Goal: Task Accomplishment & Management: Manage account settings

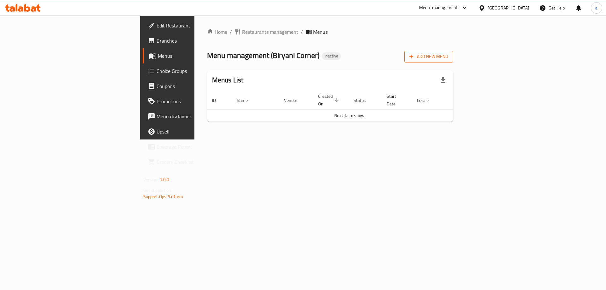
click at [454, 53] on button "Add New Menu" at bounding box center [429, 57] width 49 height 12
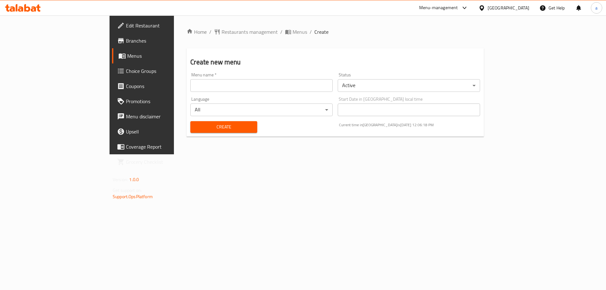
click at [242, 83] on input "text" at bounding box center [261, 85] width 142 height 13
type input "[DATE]"
click at [190, 121] on button "Create" at bounding box center [223, 127] width 67 height 12
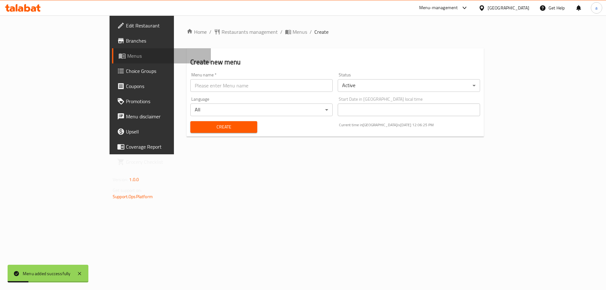
click at [112, 51] on link "Menus" at bounding box center [161, 55] width 99 height 15
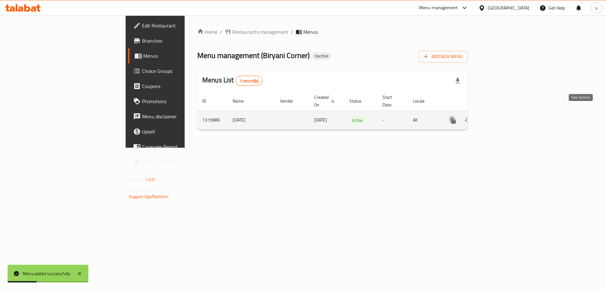
click at [506, 116] on link "enhanced table" at bounding box center [498, 120] width 15 height 15
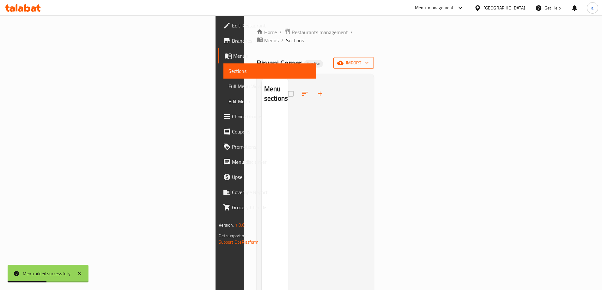
click at [369, 59] on span "import" at bounding box center [353, 63] width 30 height 8
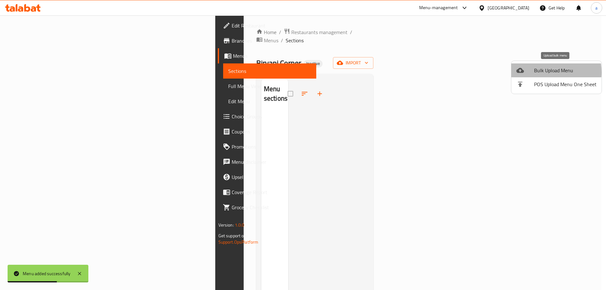
click at [542, 72] on span "Bulk Upload Menu" at bounding box center [565, 71] width 63 height 8
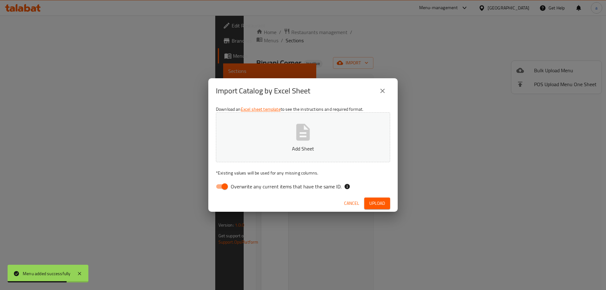
click at [221, 186] on input "Overwrite any current items that have the same ID." at bounding box center [225, 187] width 36 height 12
checkbox input "false"
click at [261, 128] on button "Add Sheet" at bounding box center [303, 137] width 174 height 50
click at [384, 204] on span "Upload" at bounding box center [378, 204] width 16 height 8
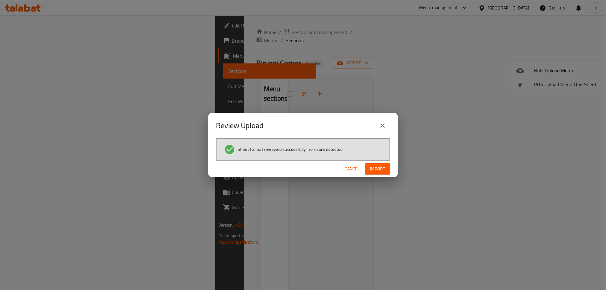
drag, startPoint x: 364, startPoint y: 170, endPoint x: 369, endPoint y: 168, distance: 4.3
click at [365, 170] on div "Cancel Import" at bounding box center [303, 169] width 190 height 17
click at [369, 168] on button "Import" at bounding box center [377, 169] width 25 height 12
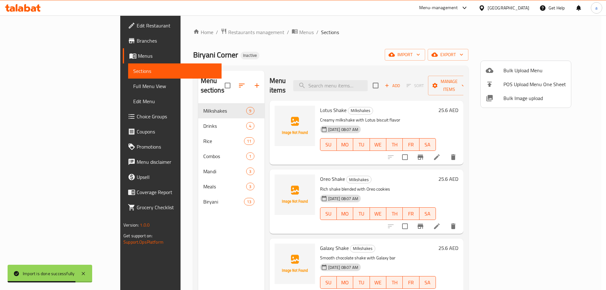
click at [36, 88] on div at bounding box center [303, 145] width 606 height 290
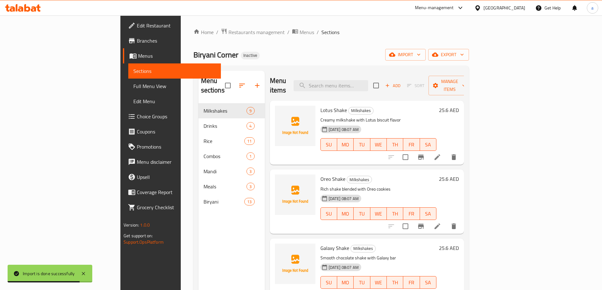
click at [133, 88] on span "Full Menu View" at bounding box center [174, 86] width 82 height 8
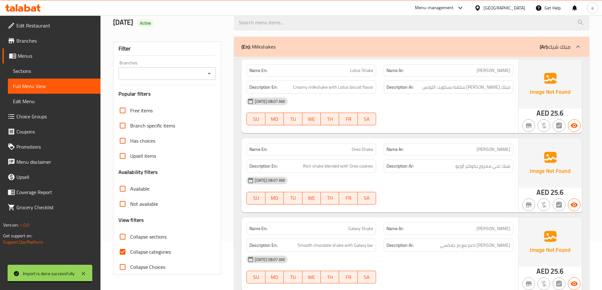
scroll to position [158, 0]
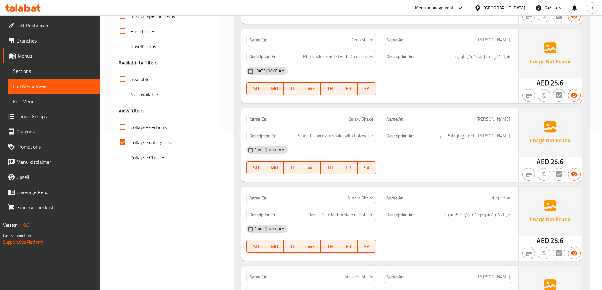
click at [120, 143] on input "Collapse categories" at bounding box center [122, 142] width 15 height 15
checkbox input "false"
click at [121, 128] on input "Collapse sections" at bounding box center [122, 127] width 15 height 15
checkbox input "true"
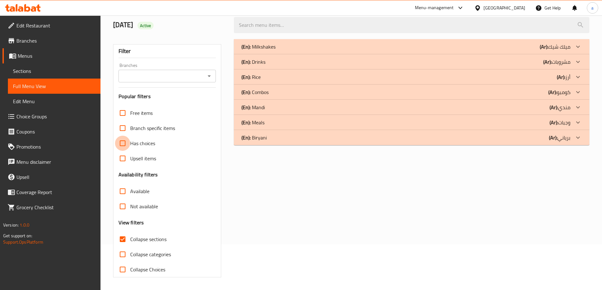
click at [120, 141] on input "Has choices" at bounding box center [122, 143] width 15 height 15
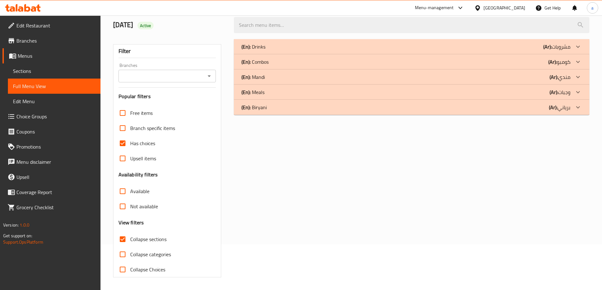
scroll to position [46, 0]
click at [120, 141] on input "Has choices" at bounding box center [122, 143] width 15 height 15
checkbox input "false"
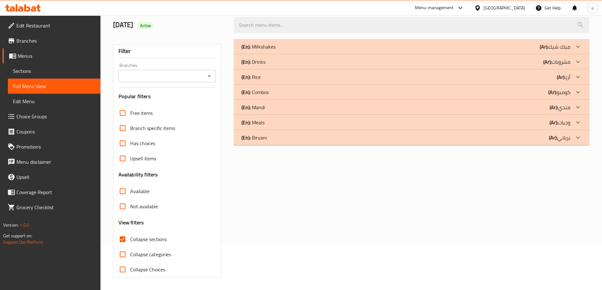
click at [124, 258] on input "Collapse categories" at bounding box center [122, 254] width 15 height 15
click at [122, 251] on input "Collapse categories" at bounding box center [122, 254] width 15 height 15
checkbox input "false"
click at [123, 238] on input "Collapse sections" at bounding box center [122, 239] width 15 height 15
checkbox input "false"
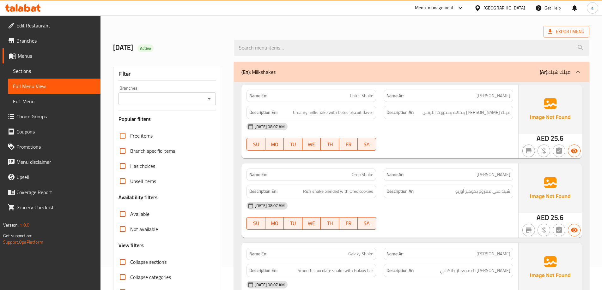
scroll to position [0, 0]
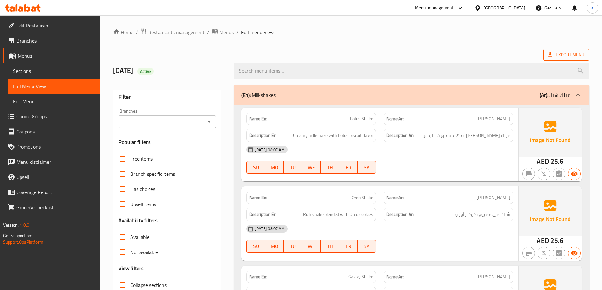
click at [577, 49] on span "Export Menu" at bounding box center [566, 55] width 46 height 12
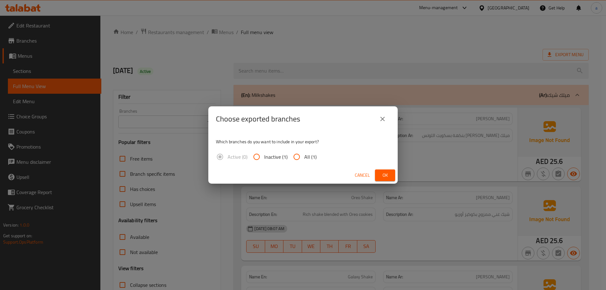
drag, startPoint x: 300, startPoint y: 161, endPoint x: 307, endPoint y: 161, distance: 7.6
click at [300, 161] on input "All (1)" at bounding box center [296, 156] width 15 height 15
radio input "true"
click at [388, 178] on span "Ok" at bounding box center [385, 175] width 10 height 8
